Goal: Task Accomplishment & Management: Manage account settings

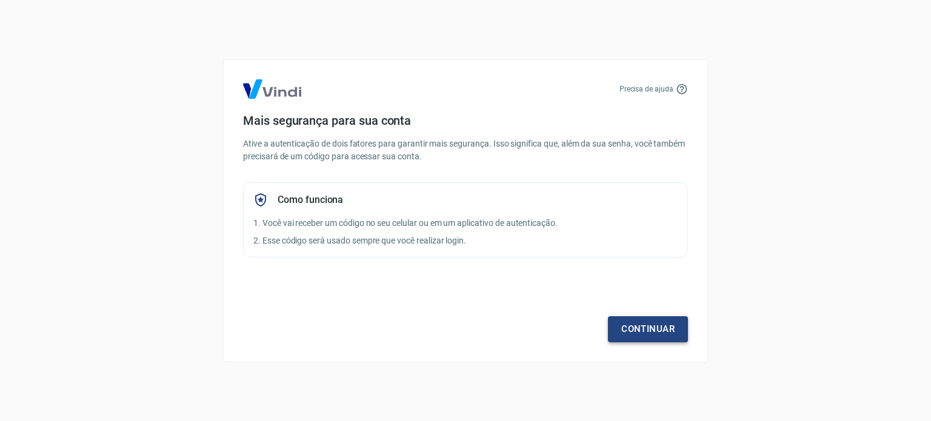
click at [643, 323] on link "Continuar" at bounding box center [648, 328] width 80 height 25
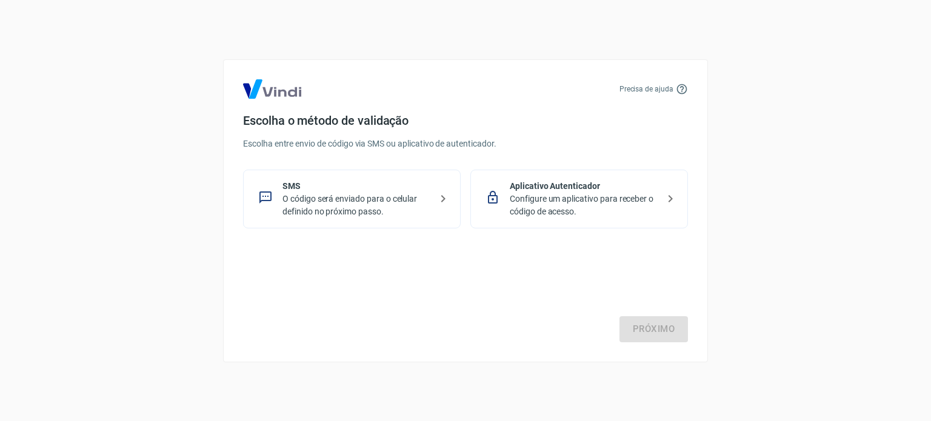
click at [557, 190] on p "Aplicativo Autenticador" at bounding box center [583, 186] width 148 height 13
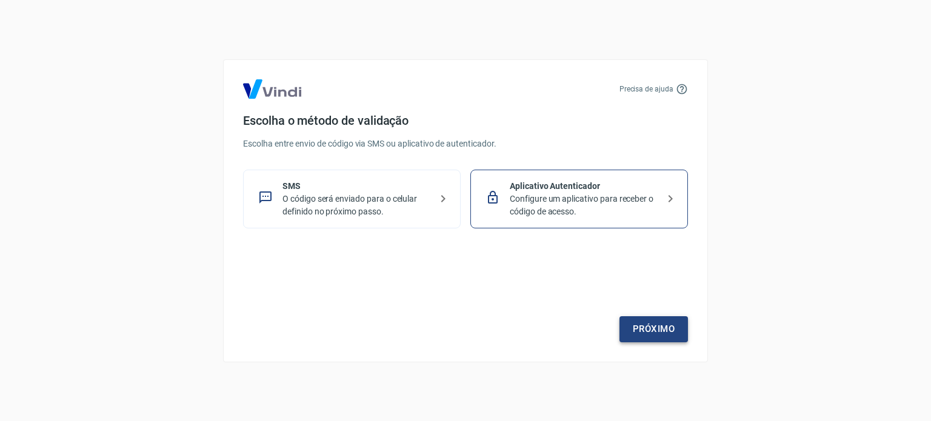
click at [635, 328] on link "Próximo" at bounding box center [653, 328] width 68 height 25
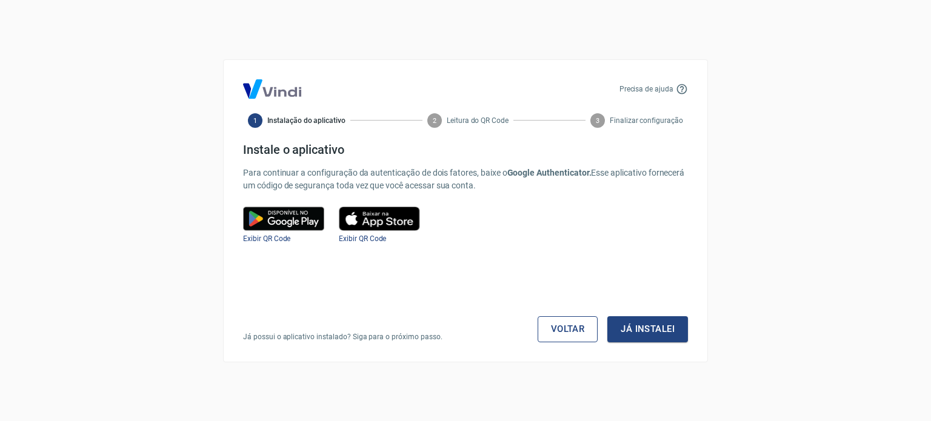
click at [563, 324] on link "Voltar" at bounding box center [567, 328] width 61 height 25
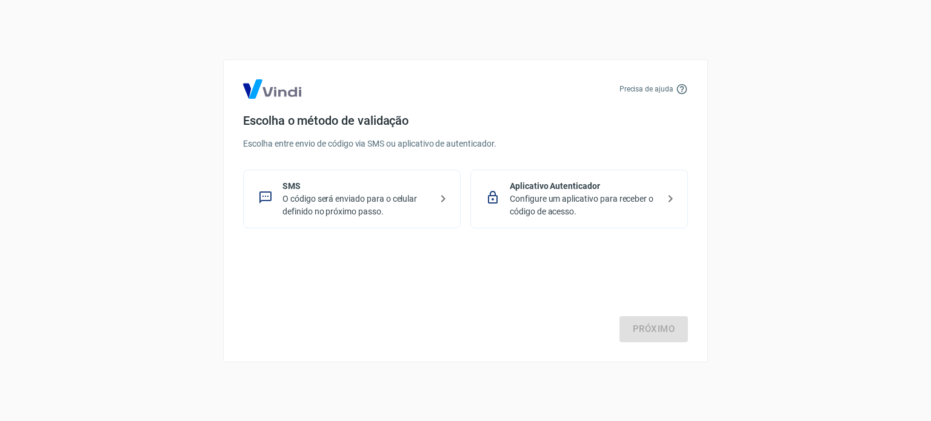
click at [565, 193] on p "Configure um aplicativo para receber o código de acesso." at bounding box center [583, 205] width 148 height 25
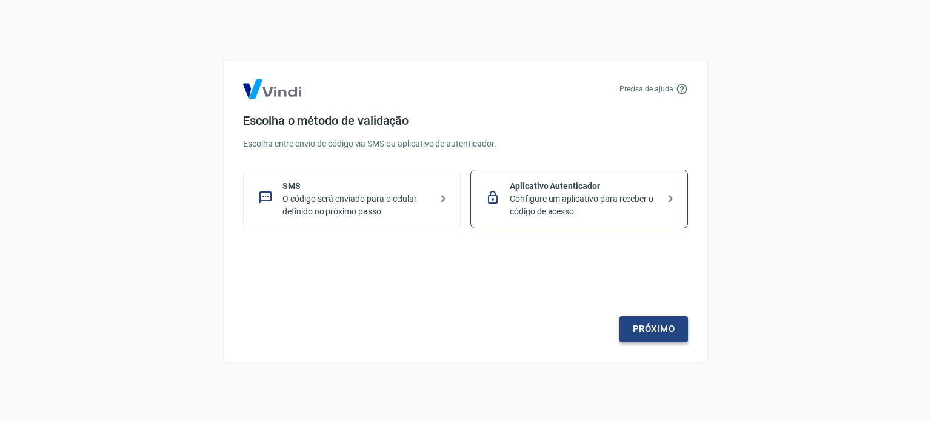
click at [652, 319] on link "Próximo" at bounding box center [653, 328] width 68 height 25
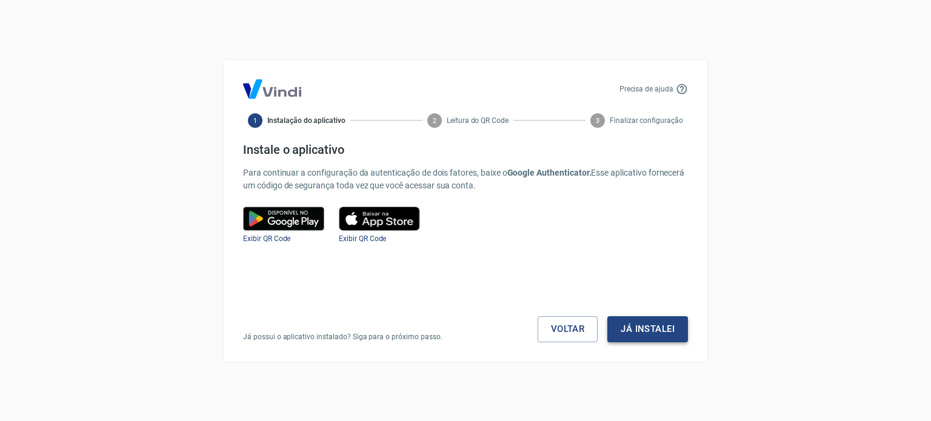
click at [654, 332] on button "Já instalei" at bounding box center [647, 328] width 81 height 25
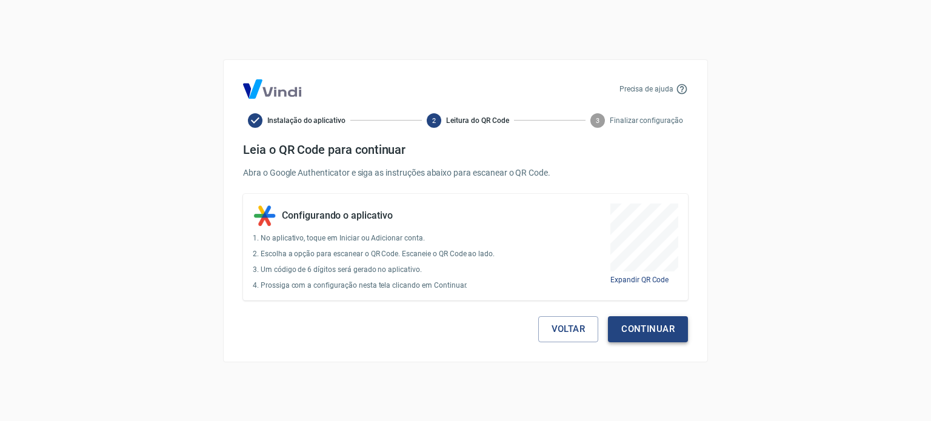
click at [655, 328] on button "Continuar" at bounding box center [648, 328] width 80 height 25
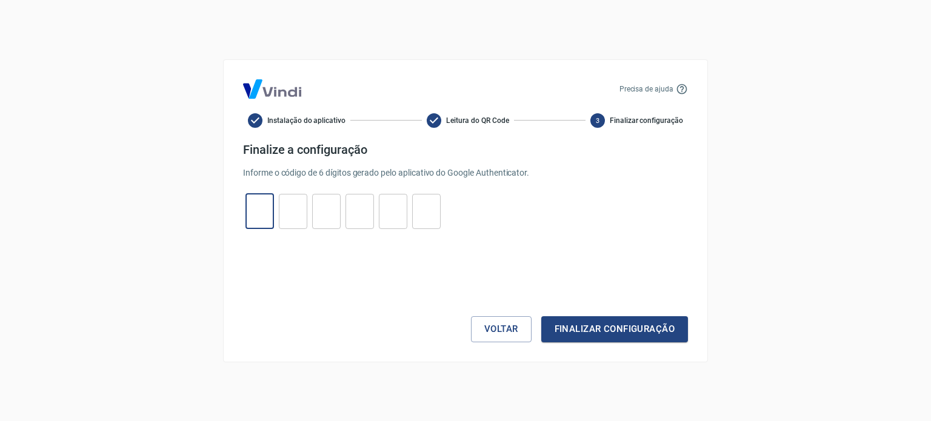
click at [267, 210] on input "tel" at bounding box center [259, 211] width 28 height 26
type input "6"
type input "9"
type input "6"
type input "7"
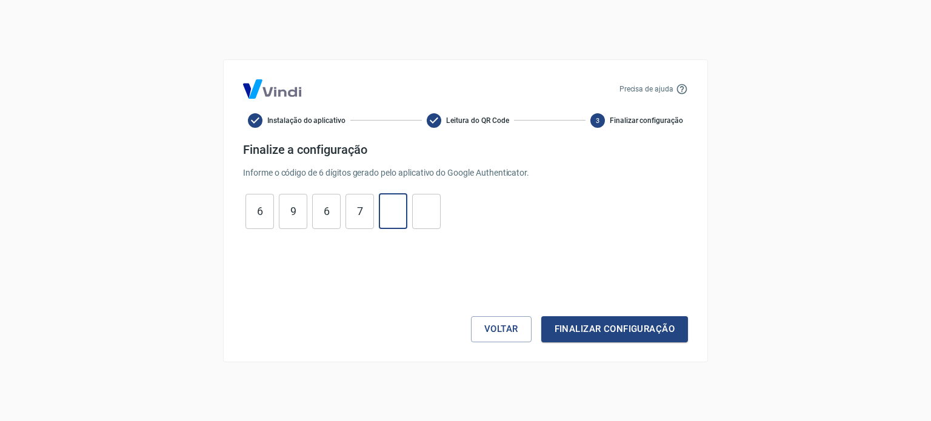
type input "2"
type input "9"
click at [541, 316] on button "Finalizar configuração" at bounding box center [614, 328] width 147 height 25
click at [611, 327] on button "Finalizar configuração" at bounding box center [614, 328] width 147 height 25
click at [499, 324] on button "Voltar" at bounding box center [501, 328] width 61 height 25
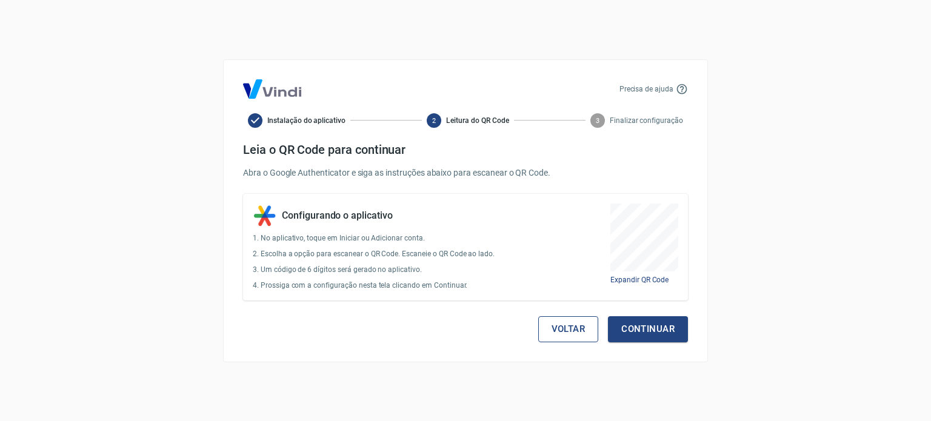
click at [579, 334] on button "Voltar" at bounding box center [568, 328] width 61 height 25
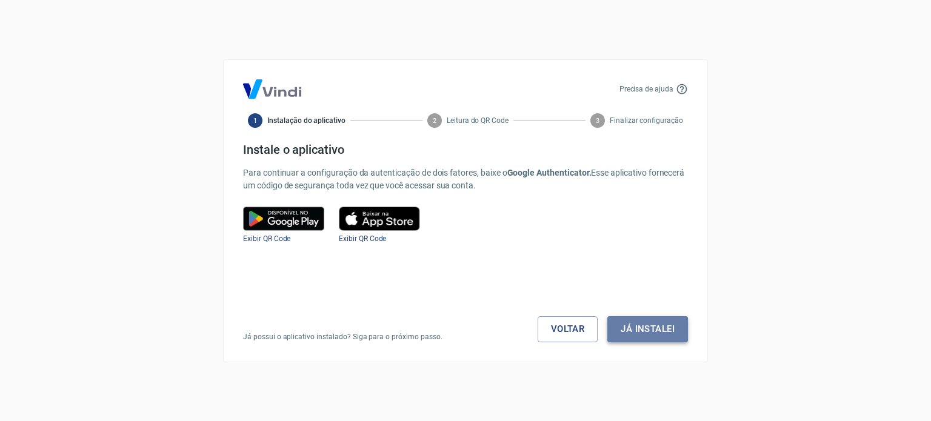
click at [638, 336] on button "Já instalei" at bounding box center [647, 328] width 81 height 25
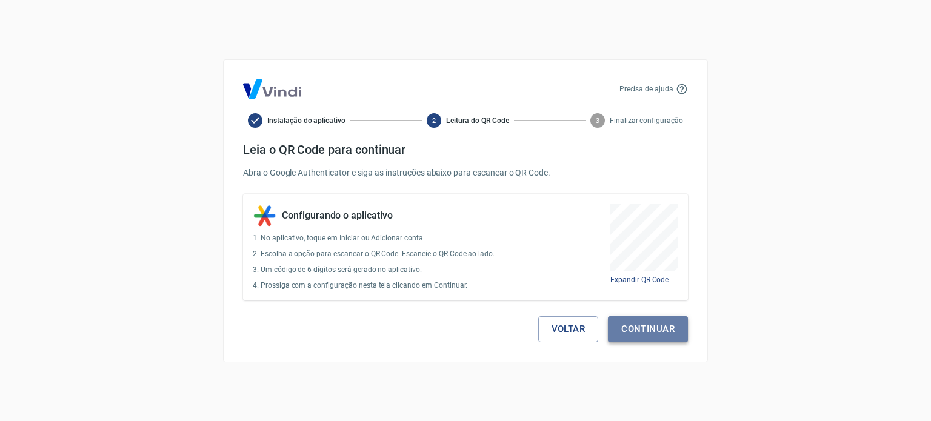
click at [636, 328] on button "Continuar" at bounding box center [648, 328] width 80 height 25
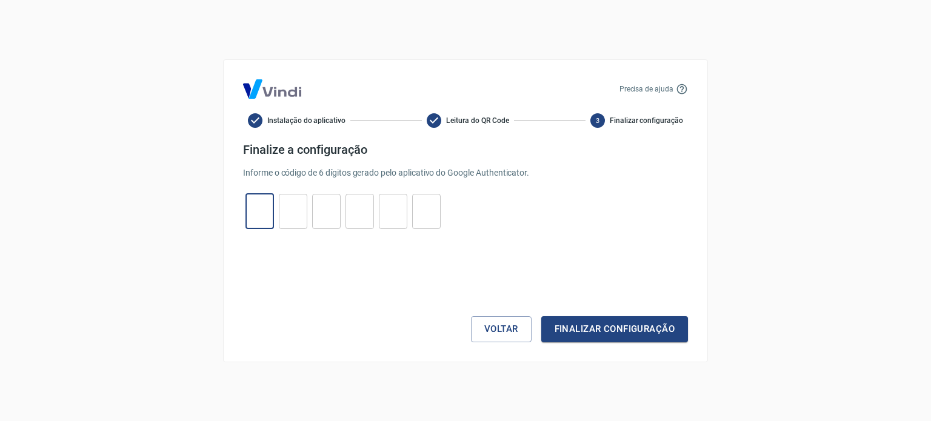
click at [250, 208] on input "tel" at bounding box center [259, 211] width 28 height 26
type input "0"
type input "5"
type input "6"
type input "5"
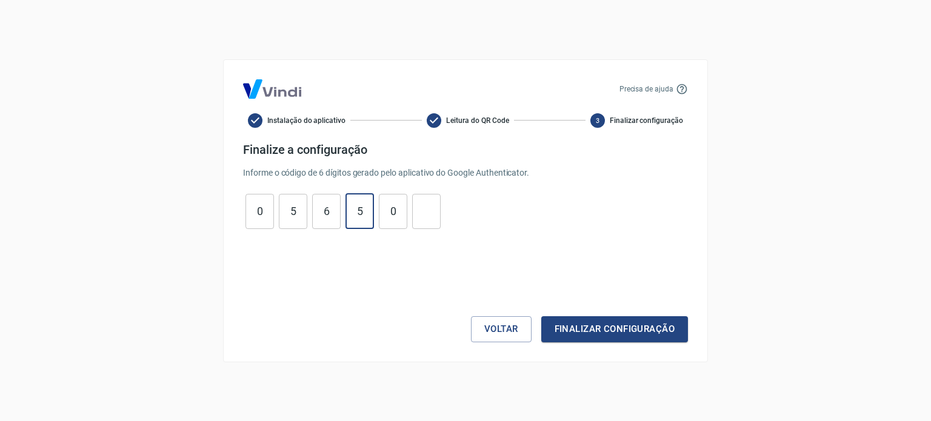
type input "0"
type input "4"
click at [541, 316] on button "Finalizar configuração" at bounding box center [614, 328] width 147 height 25
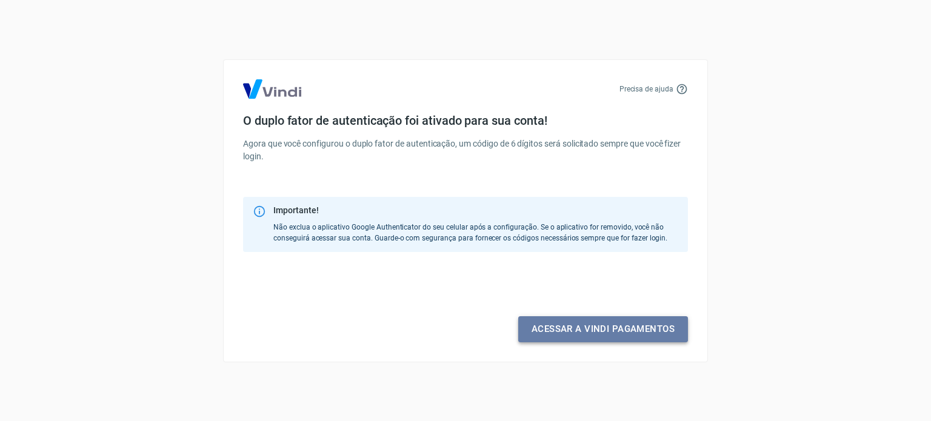
click at [593, 337] on link "Acessar a Vindi pagamentos" at bounding box center [603, 328] width 170 height 25
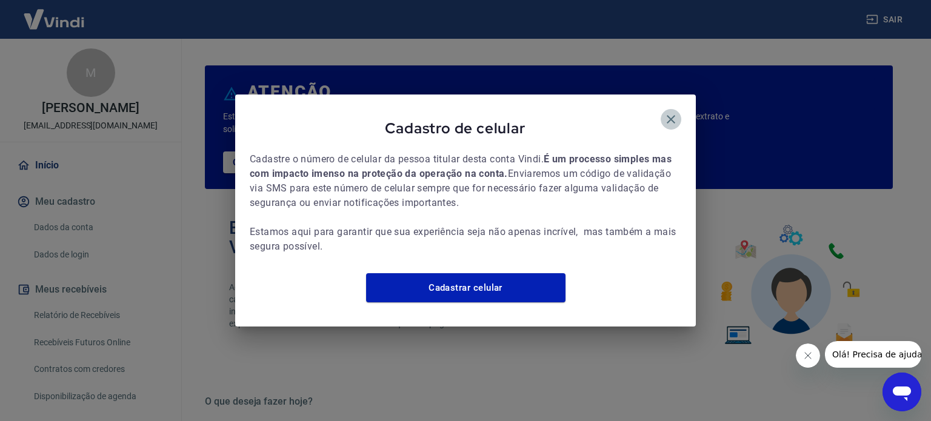
click at [671, 115] on icon "button" at bounding box center [670, 119] width 8 height 8
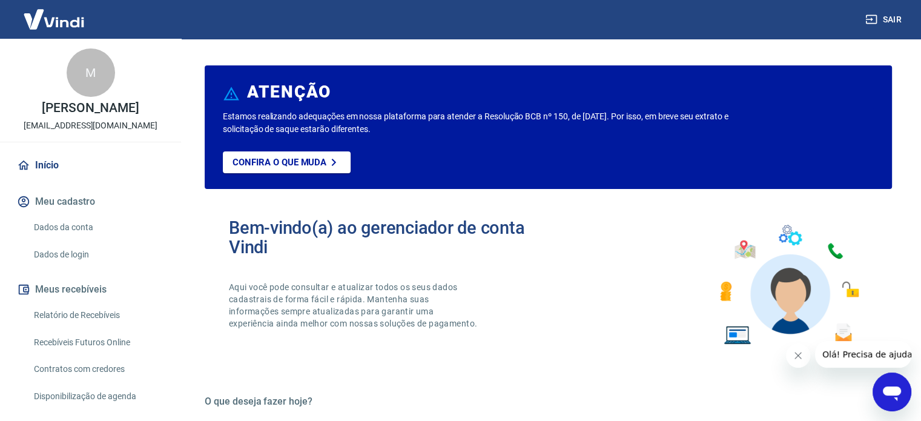
click at [44, 197] on button "Meu cadastro" at bounding box center [91, 201] width 152 height 27
click at [62, 227] on link "Dados da conta" at bounding box center [98, 227] width 138 height 25
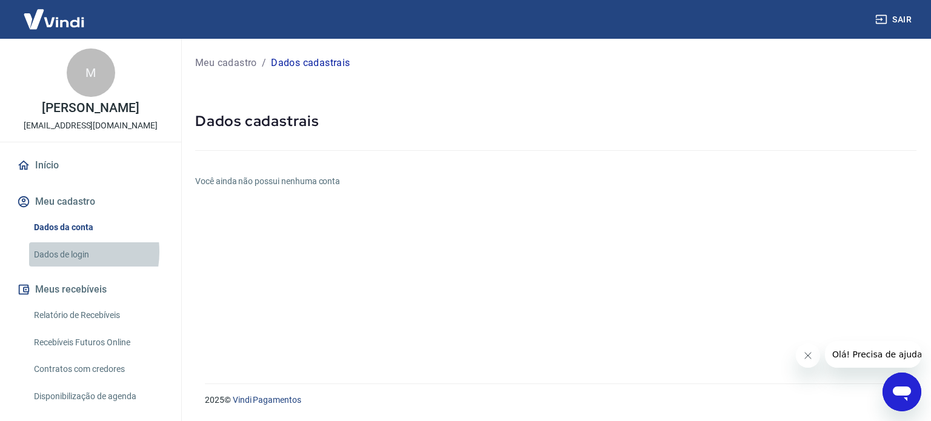
click at [63, 251] on link "Dados de login" at bounding box center [98, 254] width 138 height 25
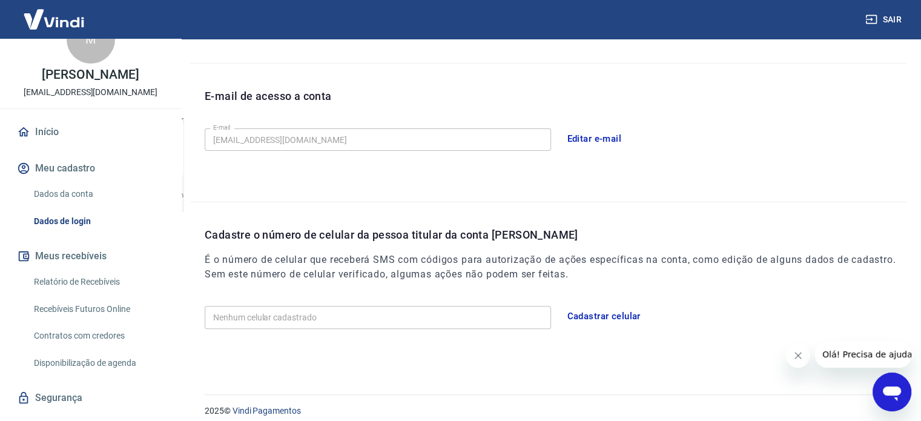
scroll to position [59, 0]
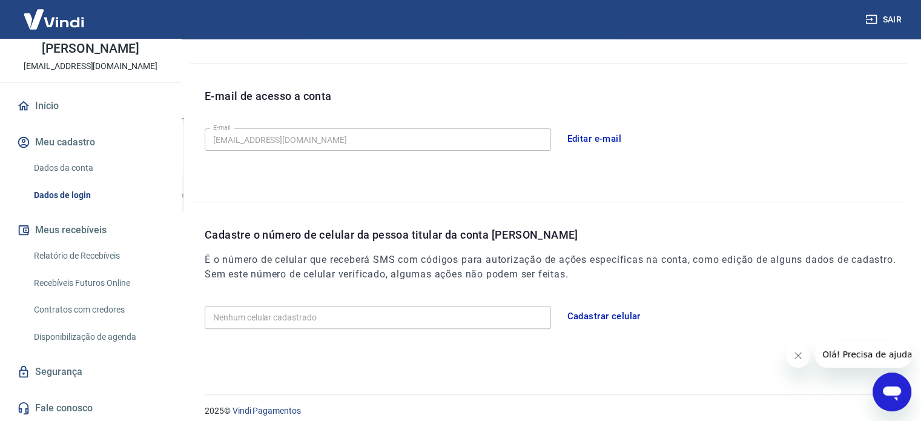
click at [61, 257] on link "Relatório de Recebíveis" at bounding box center [98, 256] width 138 height 25
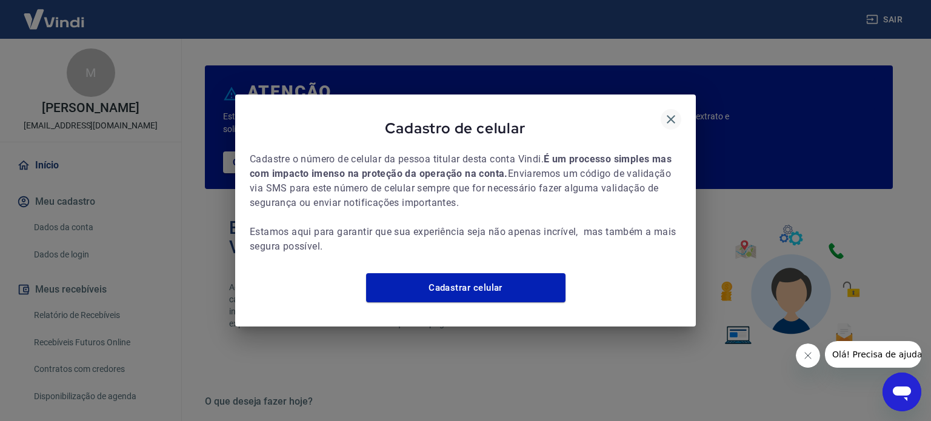
click at [669, 112] on icon "button" at bounding box center [670, 119] width 15 height 15
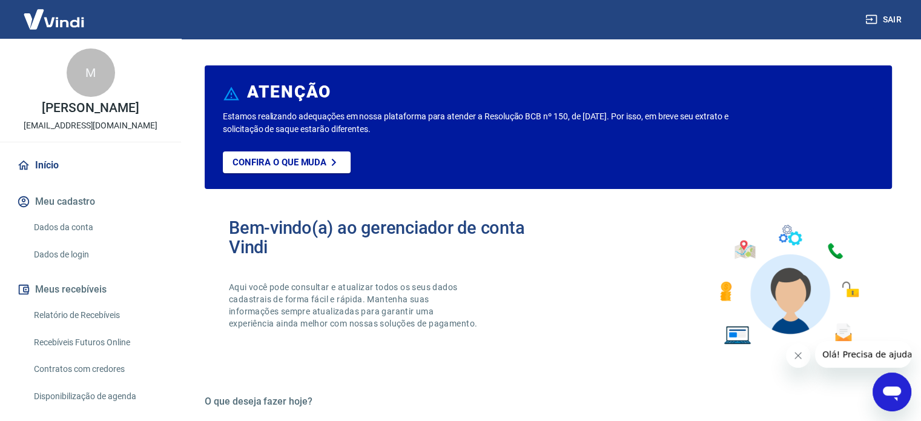
click at [51, 231] on link "Dados da conta" at bounding box center [98, 227] width 138 height 25
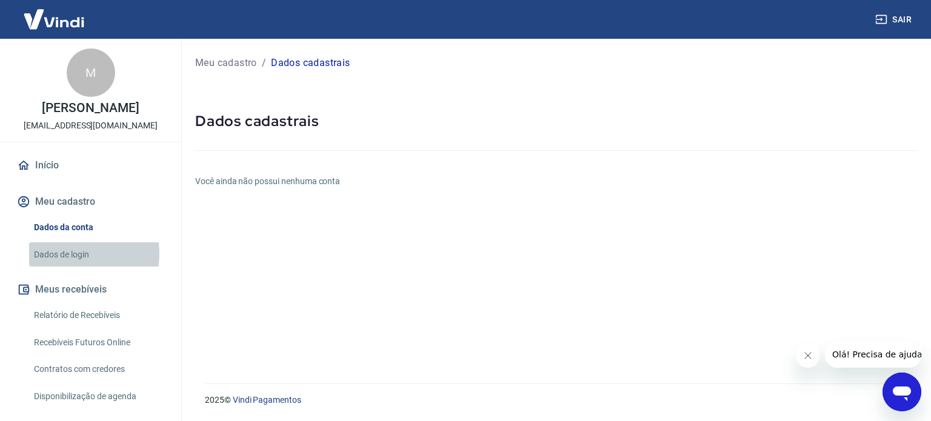
click at [55, 253] on link "Dados de login" at bounding box center [98, 254] width 138 height 25
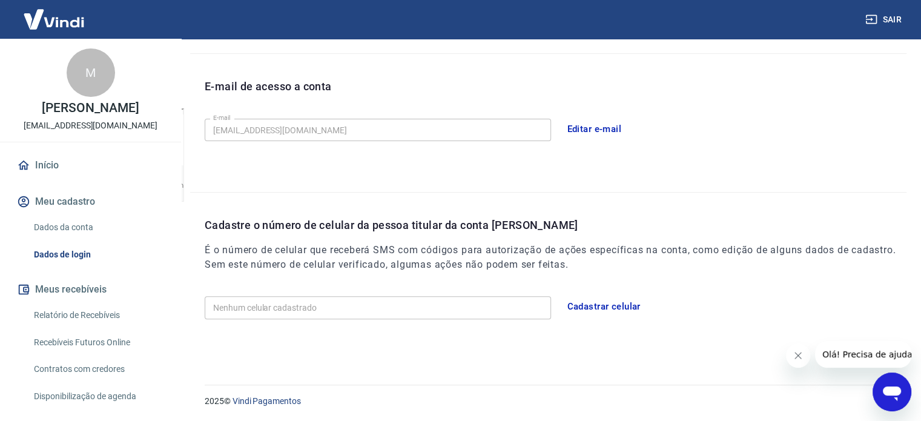
scroll to position [59, 0]
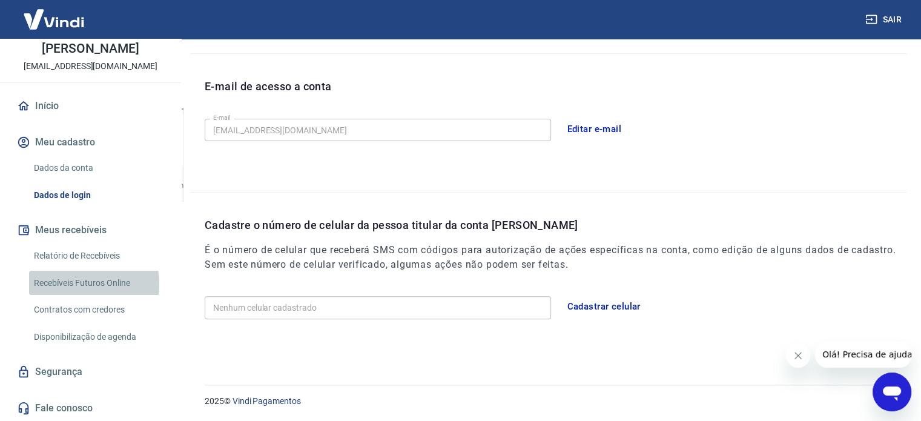
click at [80, 284] on link "Recebíveis Futuros Online" at bounding box center [98, 283] width 138 height 25
click at [878, 14] on button "Sair" at bounding box center [885, 19] width 44 height 22
